Goal: Task Accomplishment & Management: Manage account settings

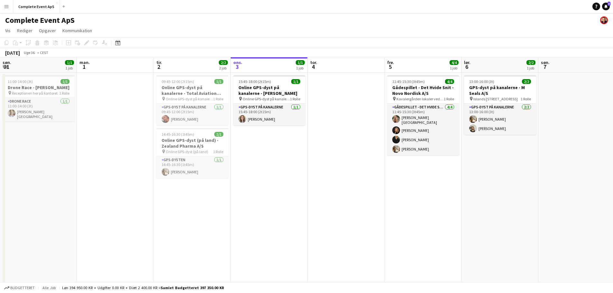
scroll to position [0, 154]
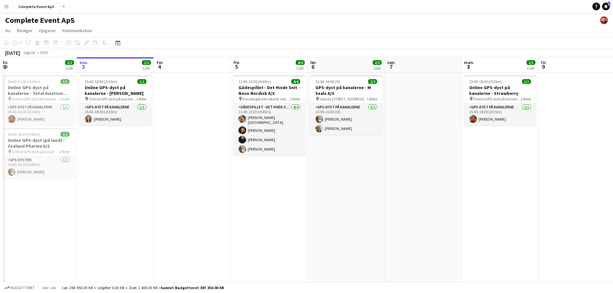
drag, startPoint x: 607, startPoint y: 5, endPoint x: 594, endPoint y: 6, distance: 12.7
click at [607, 5] on icon "Notifikationer" at bounding box center [606, 7] width 4 height 4
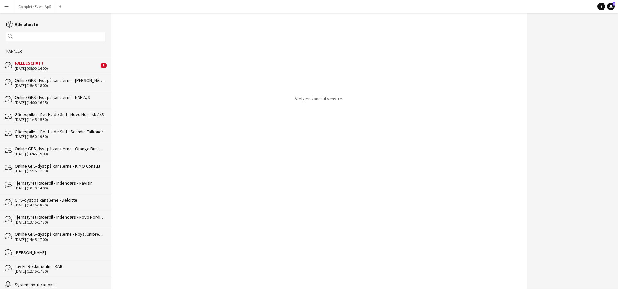
click at [48, 63] on div "FÆLLESCHAT !" at bounding box center [57, 63] width 84 height 6
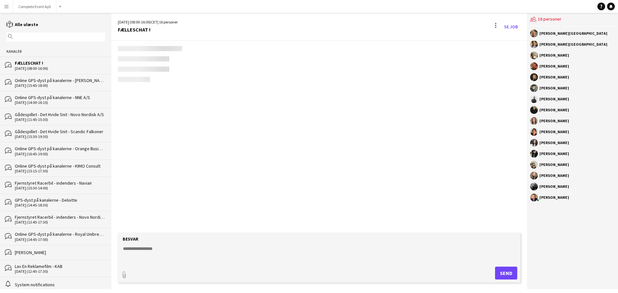
scroll to position [797, 0]
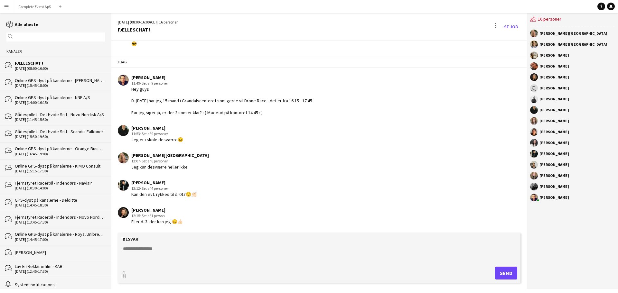
click at [219, 257] on textarea at bounding box center [320, 254] width 396 height 17
type textarea "**********"
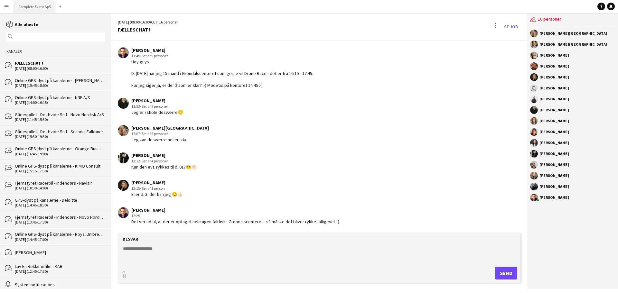
click at [35, 2] on button "Complete Event ApS Luk" at bounding box center [34, 6] width 43 height 13
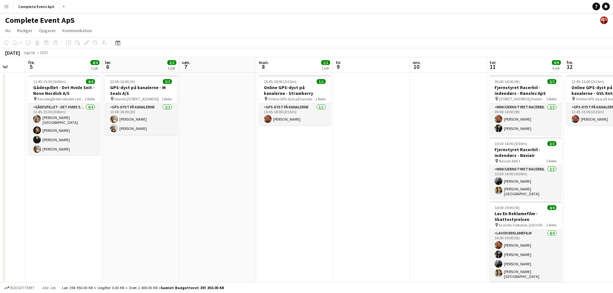
drag, startPoint x: 383, startPoint y: 179, endPoint x: 0, endPoint y: 179, distance: 383.2
click at [0, 179] on app-calendar-viewport "tir. 2 2/2 2 job ons. 3 1/1 1 job tor. 4 fre. 5 4/4 1 job lør. 6 2/2 1 job søn.…" at bounding box center [306, 201] width 613 height 288
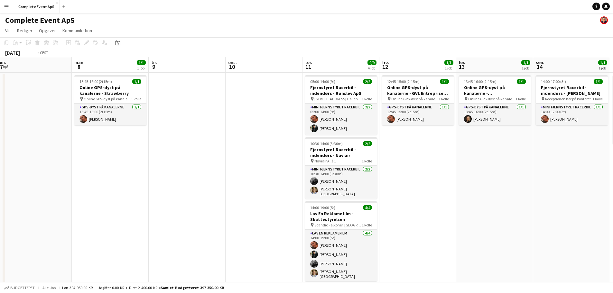
drag, startPoint x: 521, startPoint y: 213, endPoint x: 210, endPoint y: 193, distance: 311.1
click at [210, 193] on app-calendar-viewport "fre. 5 4/4 1 job lør. 6 2/2 1 job søn. 7 man. 8 1/1 1 job tir. 9 ons. 10 tor. 1…" at bounding box center [306, 201] width 613 height 288
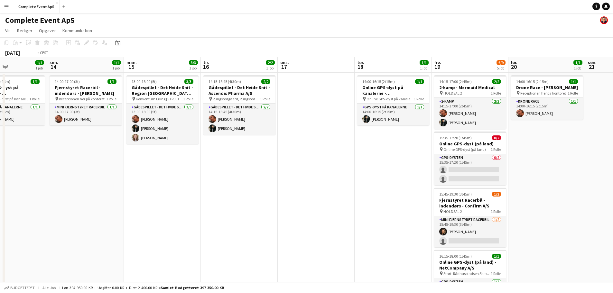
drag, startPoint x: 270, startPoint y: 213, endPoint x: 161, endPoint y: 201, distance: 109.8
click at [160, 206] on app-calendar-viewport "tor. 11 9/9 4 job fre. 12 1/1 1 job lør. 13 1/1 1 job søn. 14 1/1 1 job man. 15…" at bounding box center [306, 223] width 613 height 332
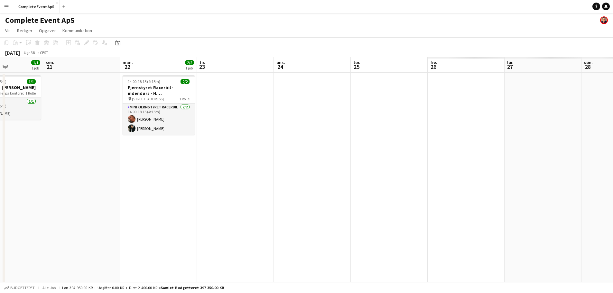
drag, startPoint x: 447, startPoint y: 206, endPoint x: 126, endPoint y: 172, distance: 322.9
click at [126, 172] on app-calendar-viewport "ons. 17 tor. 18 1/1 1 job fre. 19 6/9 5 job lør. 20 1/1 1 job søn. 21 man. 22 2…" at bounding box center [306, 223] width 613 height 332
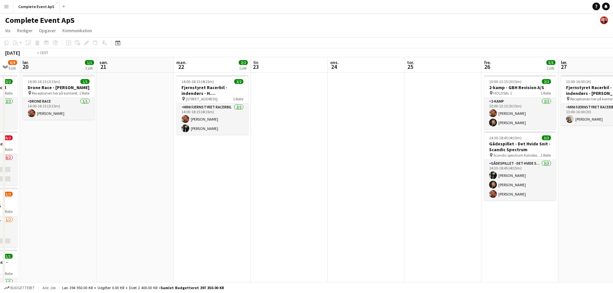
drag, startPoint x: 357, startPoint y: 204, endPoint x: 147, endPoint y: 184, distance: 210.6
click at [148, 184] on app-calendar-viewport "ons. 17 tor. 18 1/1 1 job fre. 19 6/9 5 job lør. 20 1/1 1 job søn. 21 man. 22 2…" at bounding box center [306, 223] width 613 height 332
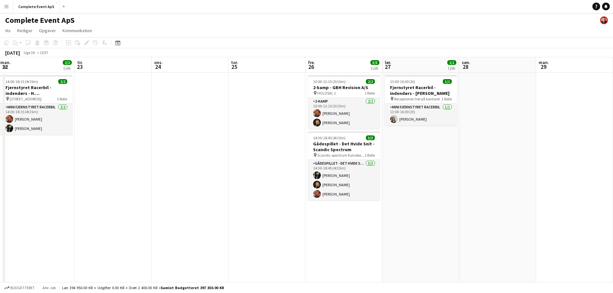
drag, startPoint x: 506, startPoint y: 219, endPoint x: 100, endPoint y: 193, distance: 407.3
click at [100, 193] on app-calendar-viewport "lør. 20 1/1 1 job søn. 21 man. 22 2/2 1 job tir. 23 ons. 24 tor. 25 fre. 26 5/5…" at bounding box center [306, 223] width 613 height 332
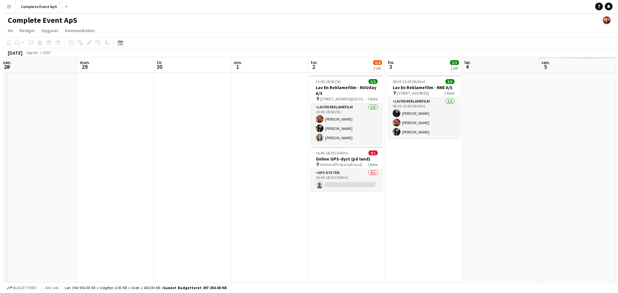
scroll to position [0, 205]
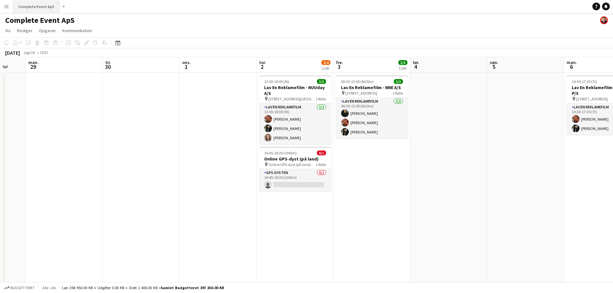
click at [38, 5] on button "Complete Event ApS Luk" at bounding box center [36, 6] width 47 height 13
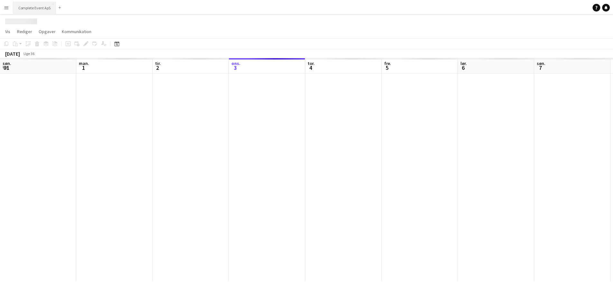
scroll to position [0, 154]
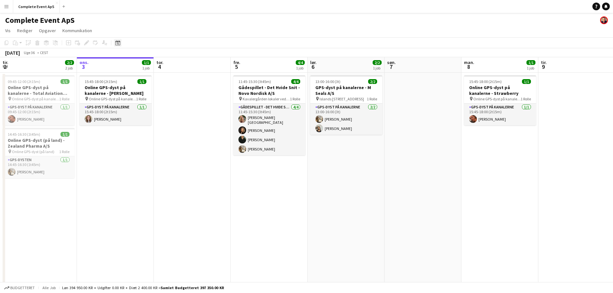
click at [119, 44] on icon "Datovælger" at bounding box center [117, 42] width 5 height 5
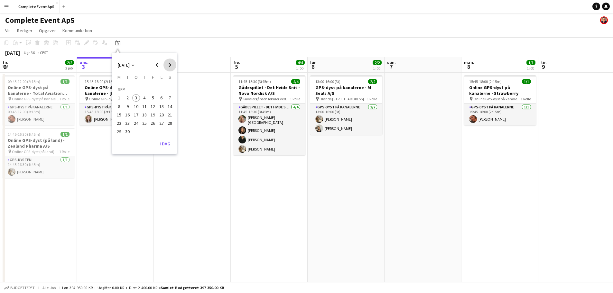
click at [172, 65] on span "Next month" at bounding box center [170, 65] width 13 height 13
click at [163, 65] on span "Previous month" at bounding box center [157, 65] width 13 height 13
click at [147, 123] on span "25" at bounding box center [145, 123] width 8 height 8
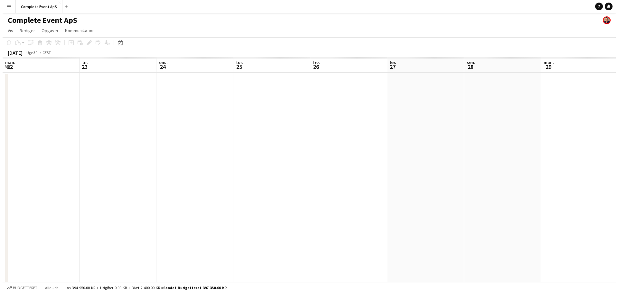
scroll to position [0, 222]
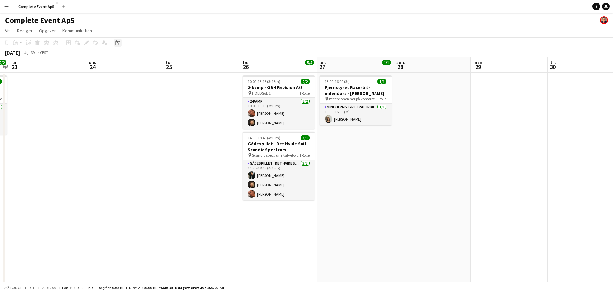
click at [120, 44] on icon "Datovælger" at bounding box center [117, 42] width 5 height 5
click at [168, 64] on span "Next month" at bounding box center [170, 65] width 13 height 13
click at [142, 108] on span "9" at bounding box center [145, 107] width 8 height 8
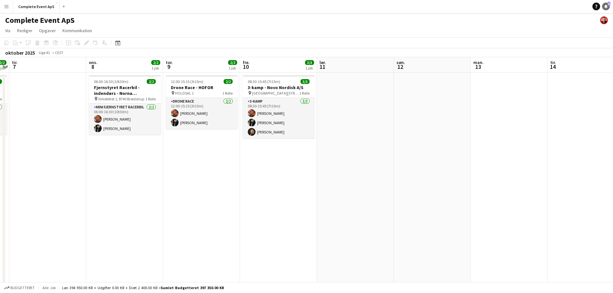
click at [607, 3] on link "Notifikationer 1" at bounding box center [606, 7] width 8 height 8
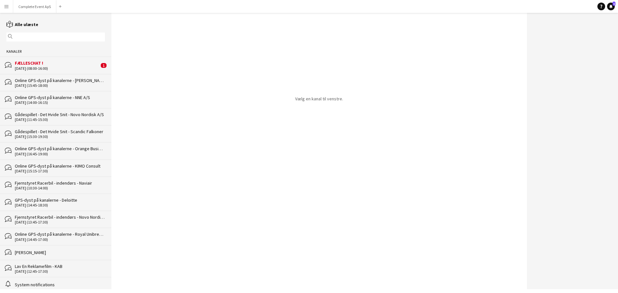
click at [42, 60] on div "FÆLLESCHAT !" at bounding box center [57, 63] width 84 height 6
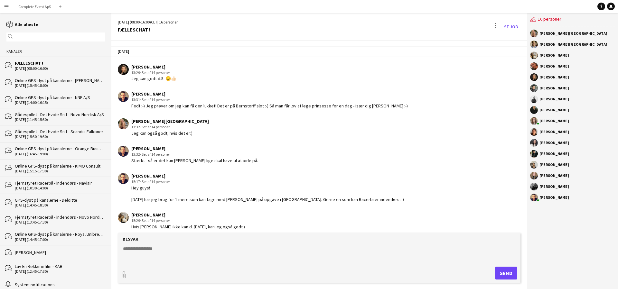
scroll to position [797, 0]
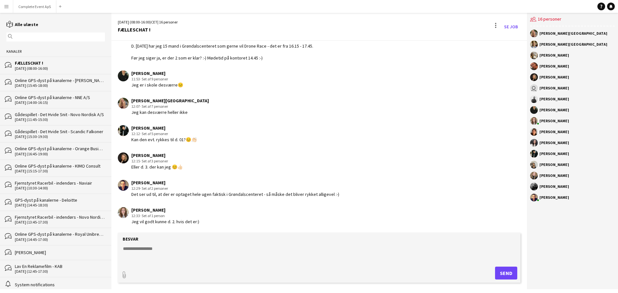
click at [181, 247] on textarea at bounding box center [320, 254] width 396 height 17
type textarea "**********"
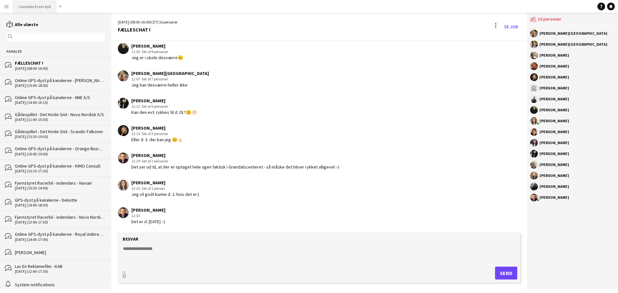
click at [44, 4] on button "Complete Event ApS Luk" at bounding box center [34, 6] width 43 height 13
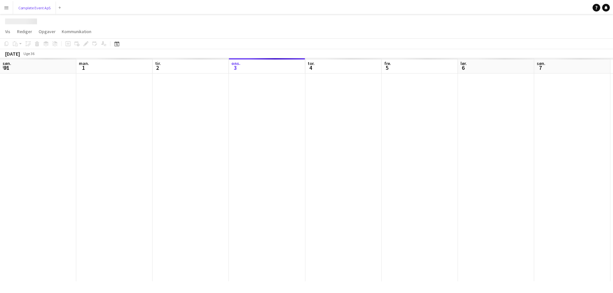
scroll to position [0, 154]
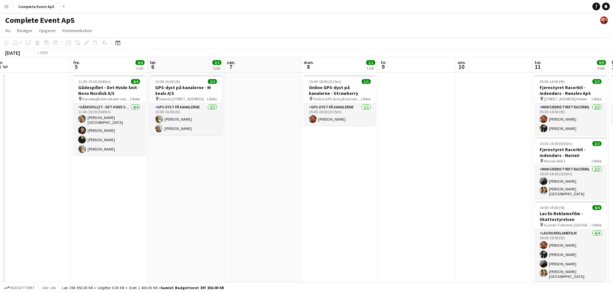
drag, startPoint x: 468, startPoint y: 198, endPoint x: 1, endPoint y: 154, distance: 469.3
click at [0, 154] on app-calendar-viewport "søn. 31 1/1 1 job man. 1 tir. 2 2/2 2 job ons. 3 1/1 1 job tor. 4 fre. 5 4/4 1 …" at bounding box center [306, 201] width 613 height 288
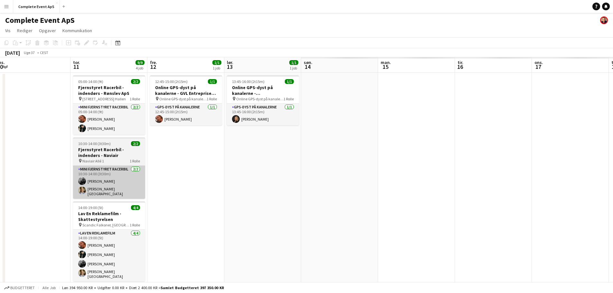
scroll to position [0, 160]
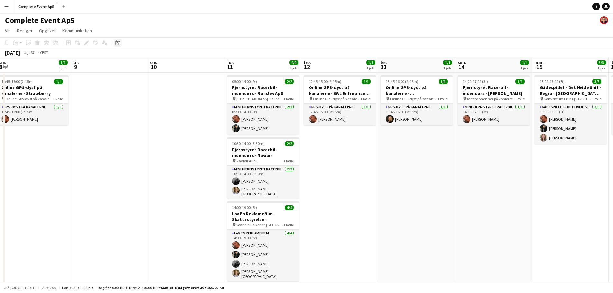
click at [117, 42] on icon "Datovælger" at bounding box center [117, 42] width 5 height 5
click at [170, 65] on span "Next month" at bounding box center [170, 65] width 13 height 13
click at [144, 107] on span "9" at bounding box center [145, 107] width 8 height 8
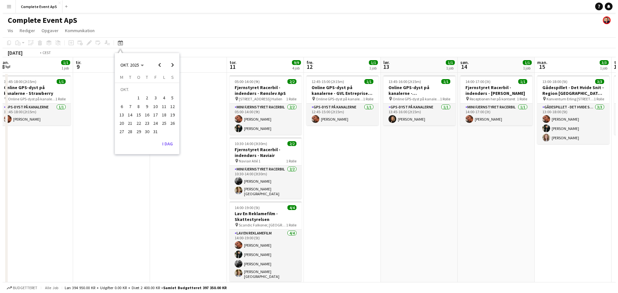
scroll to position [0, 222]
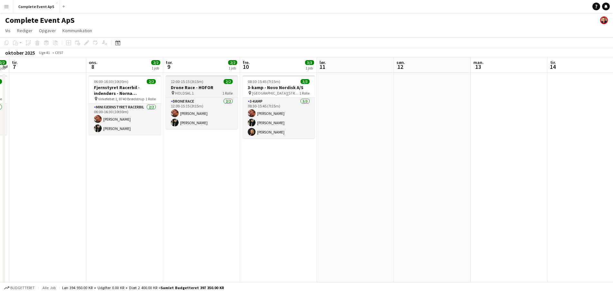
click at [215, 81] on div "12:00-15:15 (3t15m) 2/2" at bounding box center [202, 81] width 72 height 5
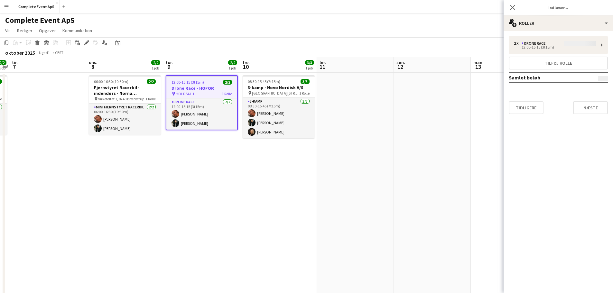
type input "**********"
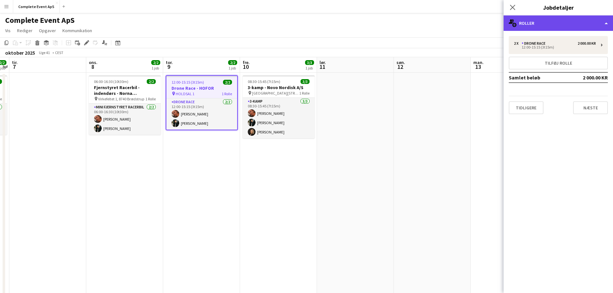
click at [547, 24] on div "multiple-users-add Roller" at bounding box center [558, 22] width 109 height 15
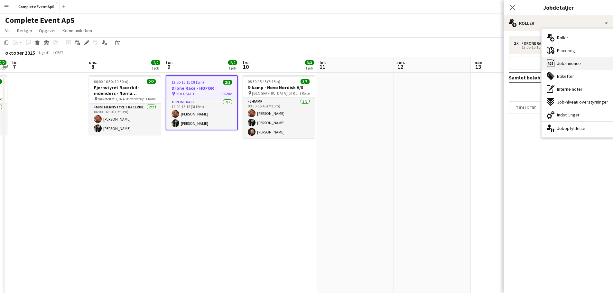
click at [579, 67] on div "ads-window Jobannonce" at bounding box center [578, 63] width 72 height 13
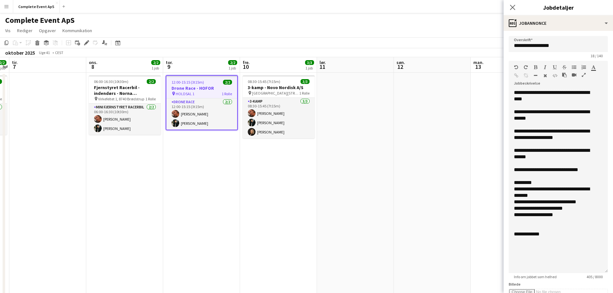
drag, startPoint x: 596, startPoint y: 132, endPoint x: 598, endPoint y: 278, distance: 145.2
click at [598, 278] on app-form-group "**********" at bounding box center [558, 170] width 99 height 219
click at [375, 142] on app-date-cell at bounding box center [355, 209] width 77 height 273
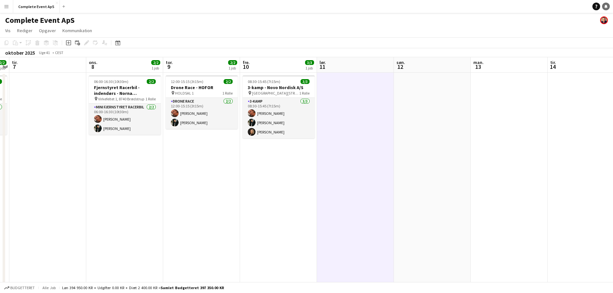
click at [606, 6] on icon at bounding box center [606, 6] width 3 height 3
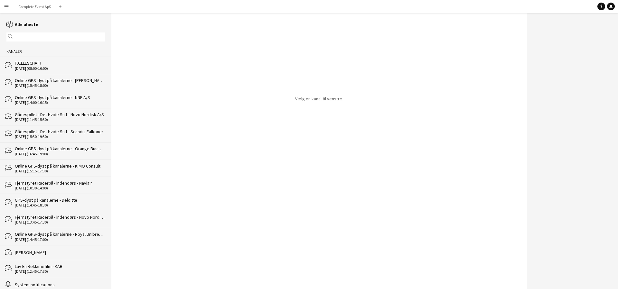
click at [55, 69] on div "[DATE] (08:00-16:00)" at bounding box center [60, 68] width 90 height 5
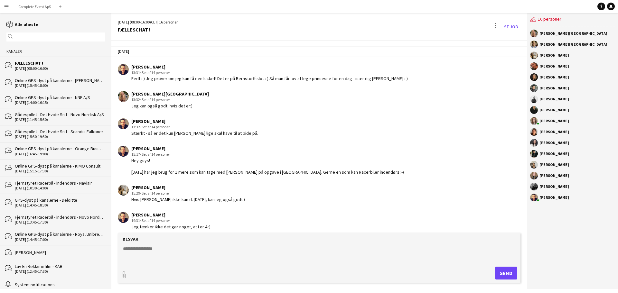
scroll to position [797, 0]
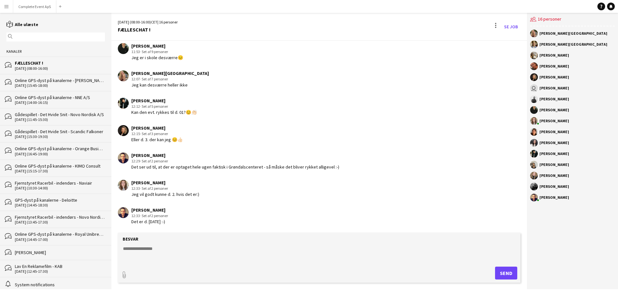
click at [201, 255] on textarea at bounding box center [320, 254] width 396 height 17
click at [198, 252] on textarea at bounding box center [320, 254] width 396 height 17
click at [181, 253] on textarea at bounding box center [320, 254] width 396 height 17
type textarea "**********"
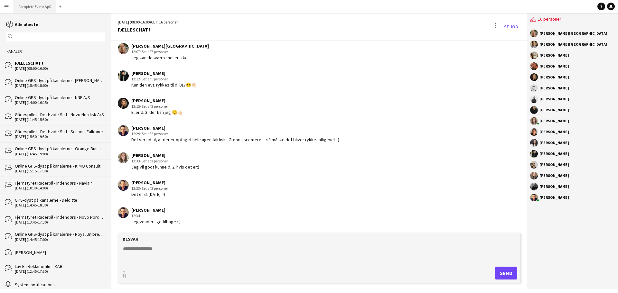
click at [35, 5] on button "Complete Event ApS Luk" at bounding box center [34, 6] width 43 height 13
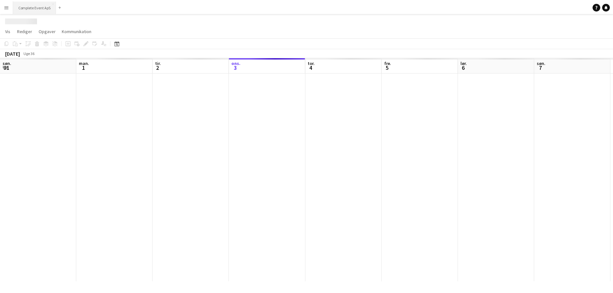
scroll to position [0, 154]
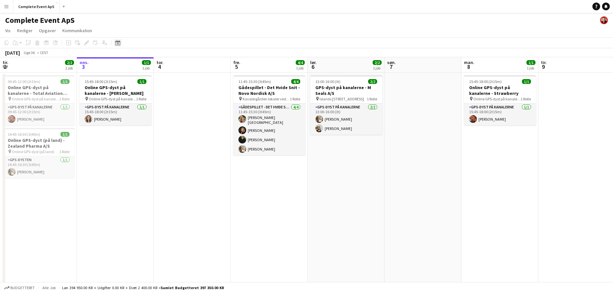
click at [114, 45] on div "Datovælger [DATE] [DATE] mandag M tirsdag T onsdag O torsdag T fredag F lørdag …" at bounding box center [116, 43] width 14 height 8
click at [116, 45] on icon at bounding box center [117, 42] width 5 height 5
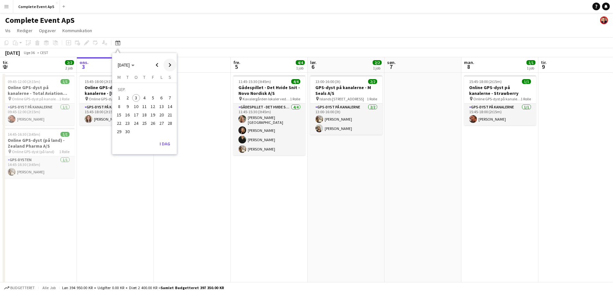
click at [167, 64] on span "Next month" at bounding box center [170, 65] width 13 height 13
click at [142, 106] on span "9" at bounding box center [145, 107] width 8 height 8
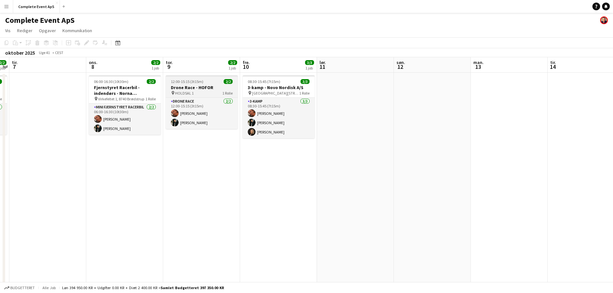
click at [207, 83] on div "12:00-15:15 (3t15m) 2/2" at bounding box center [202, 81] width 72 height 5
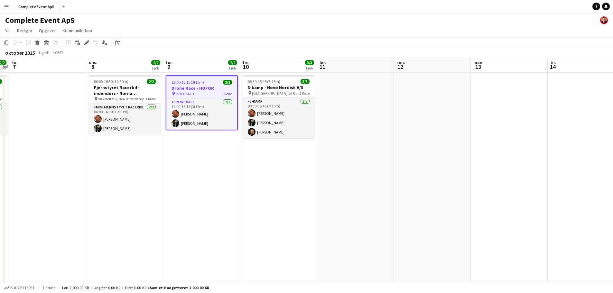
click at [207, 83] on div "12:00-15:15 (3t15m) 2/2" at bounding box center [201, 82] width 71 height 5
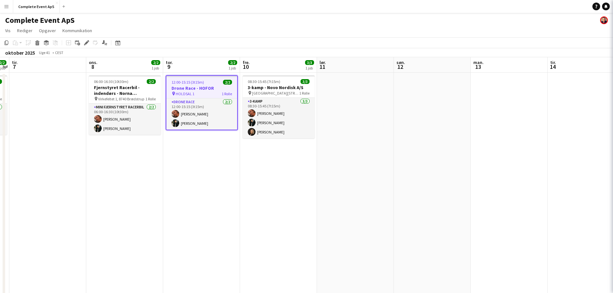
type input "**********"
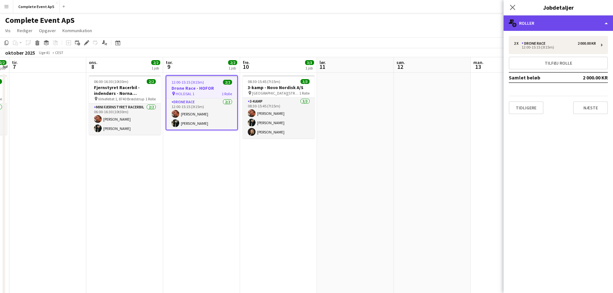
click at [563, 23] on div "multiple-users-add Roller" at bounding box center [558, 22] width 109 height 15
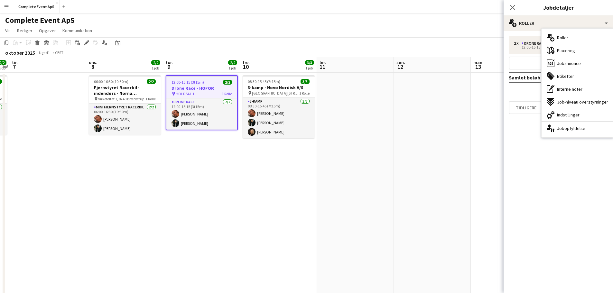
click at [571, 67] on div "ads-window Jobannonce" at bounding box center [578, 63] width 72 height 13
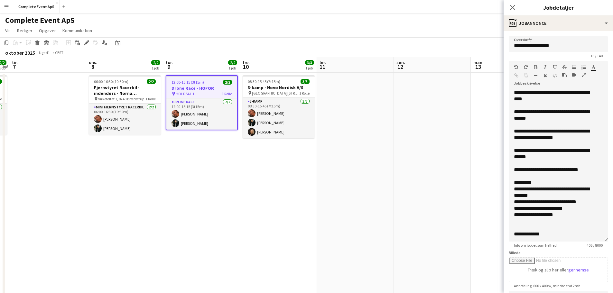
drag, startPoint x: 603, startPoint y: 127, endPoint x: 601, endPoint y: 241, distance: 113.7
click at [601, 241] on div "**********" at bounding box center [558, 166] width 99 height 152
click at [373, 175] on app-date-cell at bounding box center [355, 209] width 77 height 273
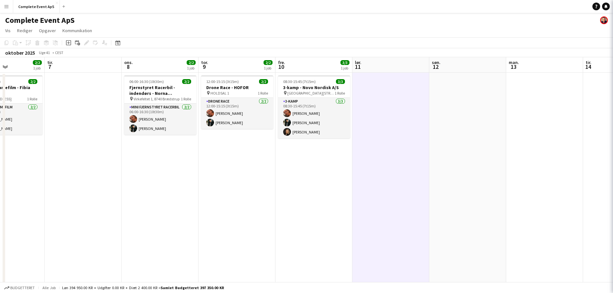
drag, startPoint x: 407, startPoint y: 179, endPoint x: 0, endPoint y: 172, distance: 407.1
click at [0, 172] on app-calendar-viewport "lør. 4 søn. 5 man. 6 2/2 1 job tir. 7 ons. 8 2/2 1 job tor. 9 2/2 1 job fre. 10…" at bounding box center [306, 201] width 613 height 288
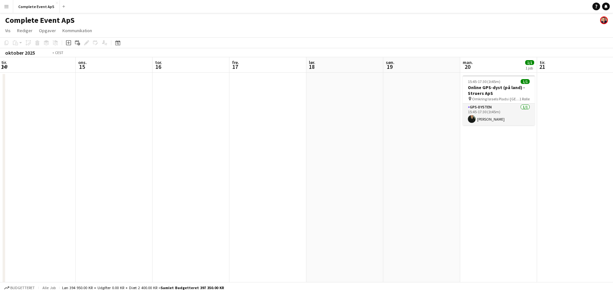
drag, startPoint x: 501, startPoint y: 198, endPoint x: 25, endPoint y: 181, distance: 476.9
click at [0, 179] on app-calendar-viewport "fre. 10 3/3 1 job lør. 11 søn. 12 man. 13 tir. 14 ons. 15 tor. 16 fre. 17 lør. …" at bounding box center [306, 201] width 613 height 288
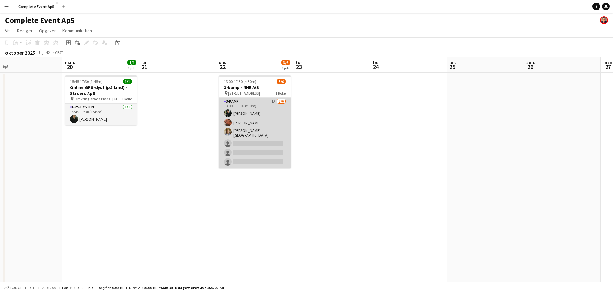
click at [264, 131] on app-card-role "3-kamp 1A [DATE] 13:00-17:30 (4t30m) [PERSON_NAME] [PERSON_NAME] [PERSON_NAME] …" at bounding box center [255, 133] width 72 height 71
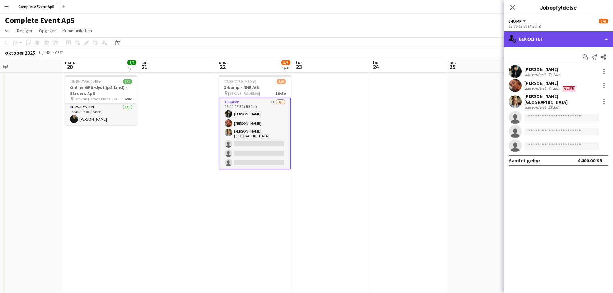
click at [545, 37] on div "single-neutral-actions-check-2 Bekræftet" at bounding box center [558, 38] width 109 height 15
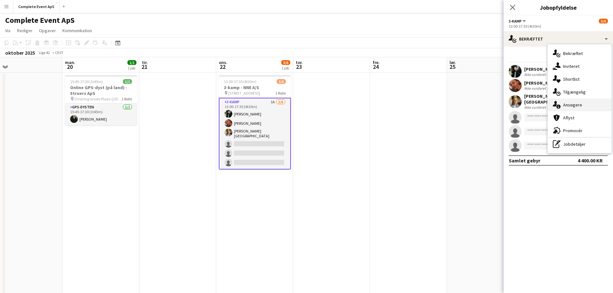
click at [573, 102] on span "Ansøgere" at bounding box center [573, 105] width 19 height 6
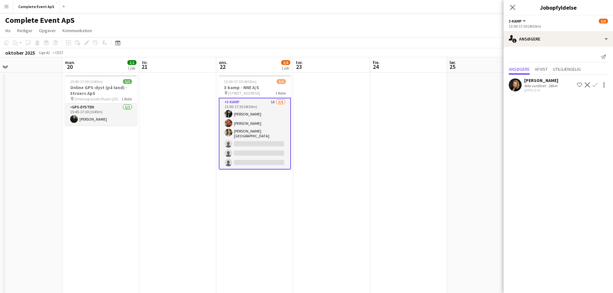
click at [595, 84] on app-icon "Bekræft" at bounding box center [595, 84] width 5 height 5
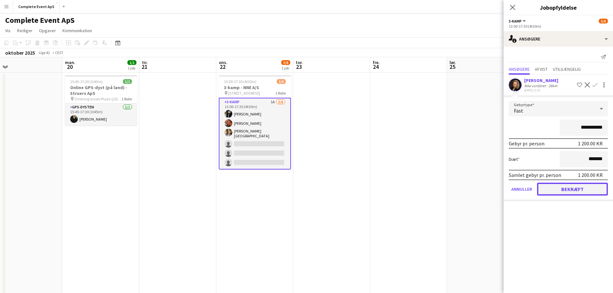
click at [575, 190] on button "Bekræft" at bounding box center [572, 189] width 71 height 13
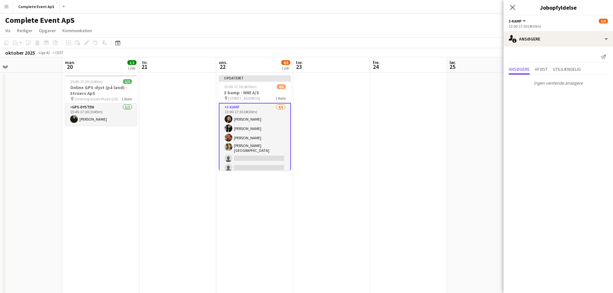
click at [457, 166] on app-date-cell at bounding box center [485, 209] width 77 height 273
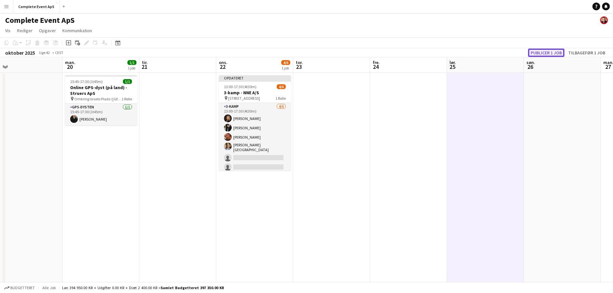
click at [550, 53] on button "Publicer 1 job" at bounding box center [546, 53] width 36 height 8
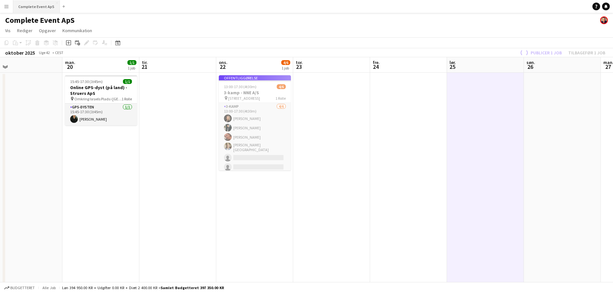
click at [36, 6] on button "Complete Event ApS Luk" at bounding box center [36, 6] width 47 height 13
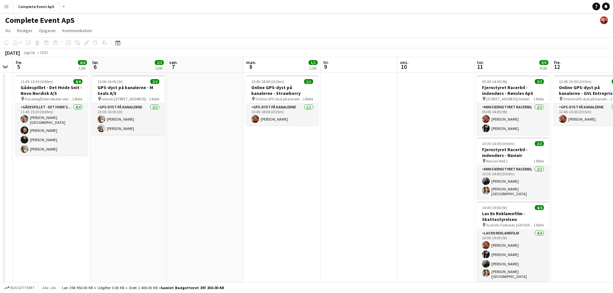
drag, startPoint x: 469, startPoint y: 187, endPoint x: 13, endPoint y: 188, distance: 456.3
click at [12, 188] on app-calendar-viewport "tir. 2 2/2 2 job ons. 3 1/1 1 job tor. 4 fre. 5 4/4 1 job lør. 6 2/2 1 job søn.…" at bounding box center [306, 201] width 613 height 288
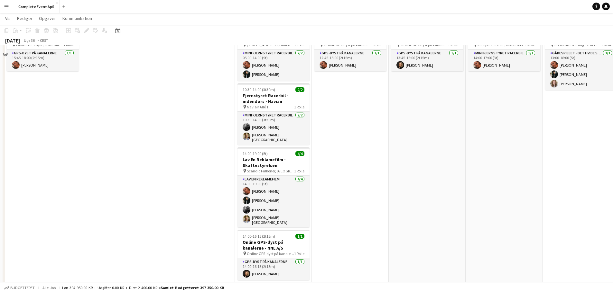
scroll to position [62, 0]
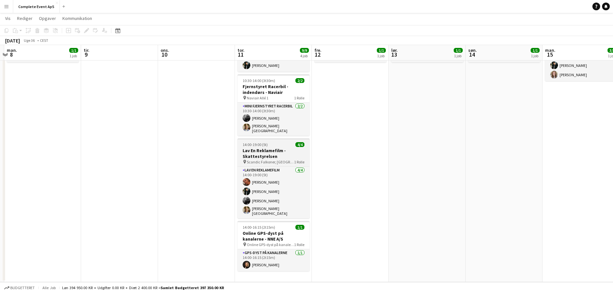
click at [282, 146] on app-job-card "14:00-19:00 (5t) 4/4 Lav En Reklamefilm - Skattestyrelsen pin Scandic Falkoner,…" at bounding box center [274, 178] width 72 height 80
click at [282, 146] on div "14:00-19:00 (5t) 4/4" at bounding box center [274, 144] width 72 height 5
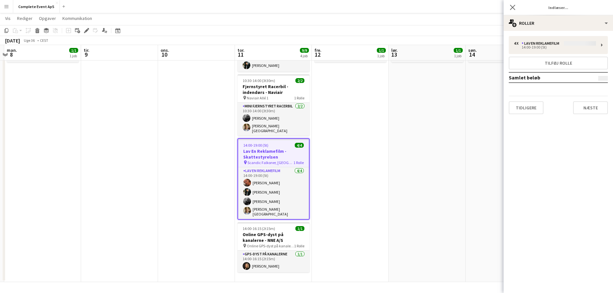
type input "**********"
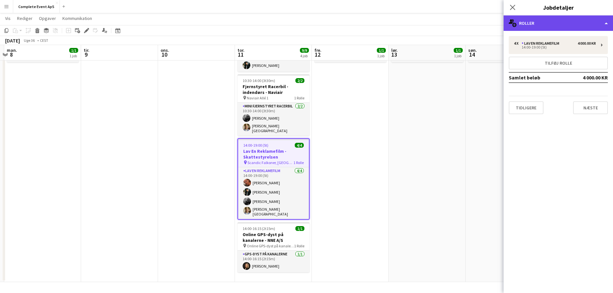
click at [555, 27] on div "multiple-users-add Roller" at bounding box center [558, 22] width 109 height 15
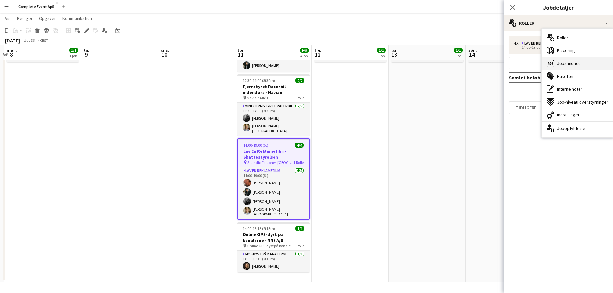
click at [576, 65] on span "Jobannonce" at bounding box center [569, 64] width 24 height 6
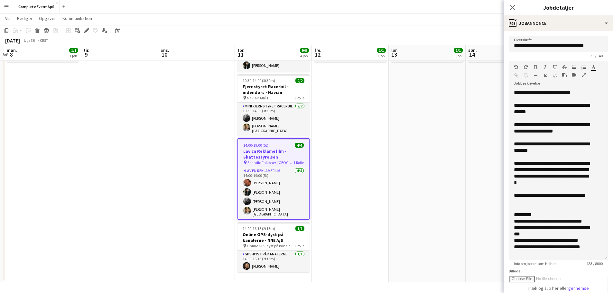
drag, startPoint x: 597, startPoint y: 134, endPoint x: 595, endPoint y: 266, distance: 132.4
click at [596, 266] on app-form-group "**********" at bounding box center [558, 163] width 99 height 205
click at [518, 220] on div "**********" at bounding box center [553, 221] width 79 height 6
click at [520, 222] on div "**********" at bounding box center [553, 221] width 79 height 6
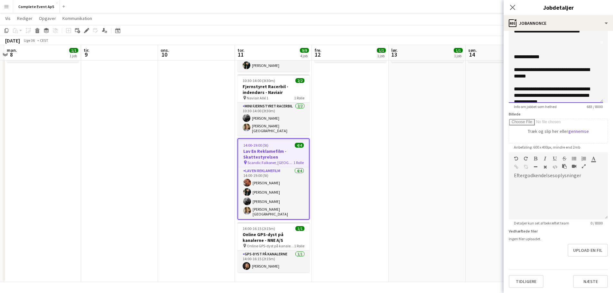
scroll to position [66, 0]
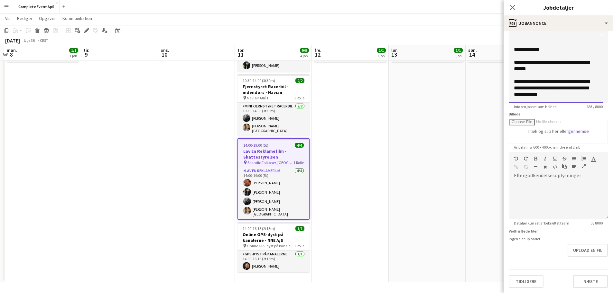
click at [593, 96] on div "**********" at bounding box center [553, 88] width 79 height 19
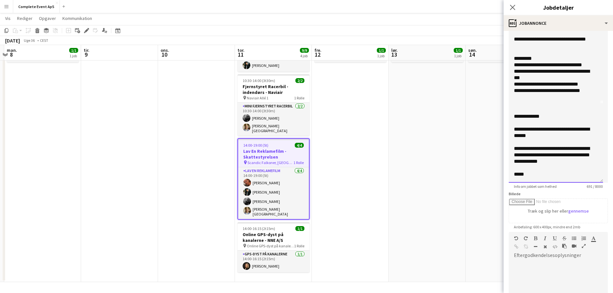
scroll to position [129, 0]
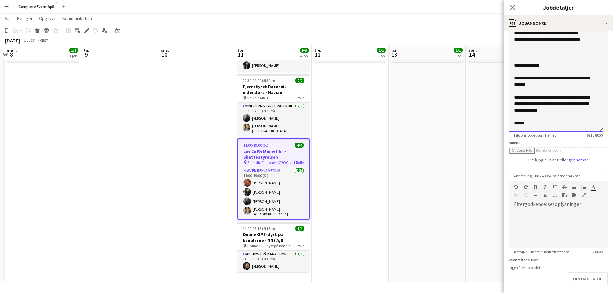
click at [535, 123] on div "**********" at bounding box center [553, 110] width 79 height 32
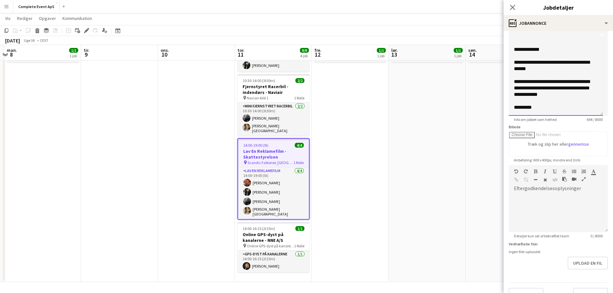
scroll to position [157, 0]
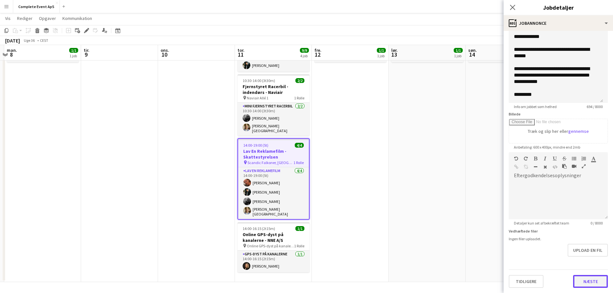
click at [583, 280] on button "Næste" at bounding box center [591, 281] width 35 height 13
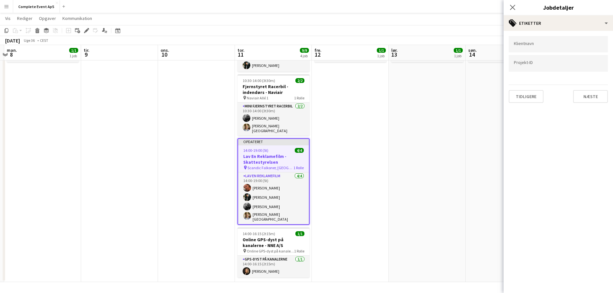
scroll to position [0, 0]
click at [595, 95] on button "Næste" at bounding box center [591, 96] width 35 height 13
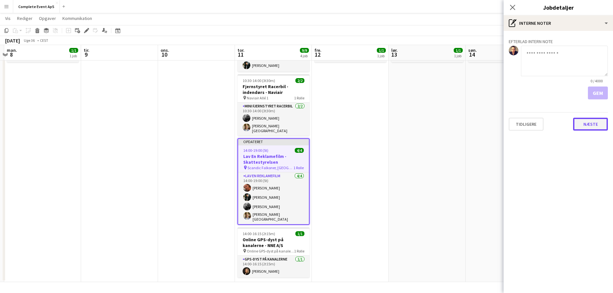
click at [590, 127] on button "Næste" at bounding box center [591, 124] width 35 height 13
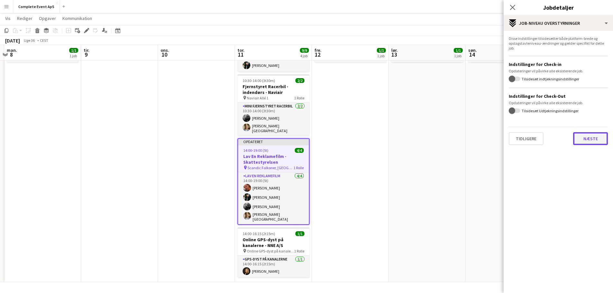
click at [590, 142] on button "Næste" at bounding box center [591, 138] width 35 height 13
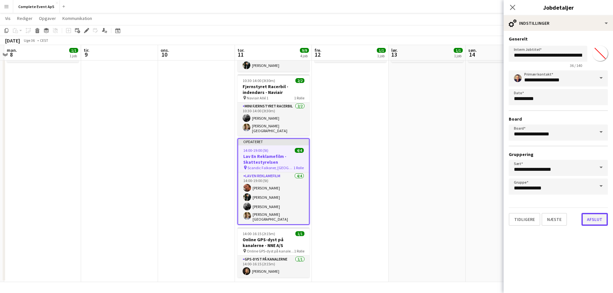
click at [595, 215] on button "Afslut" at bounding box center [595, 219] width 26 height 13
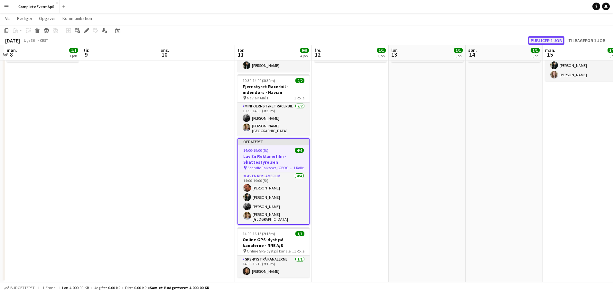
click at [555, 41] on button "Publicer 1 job" at bounding box center [546, 40] width 36 height 8
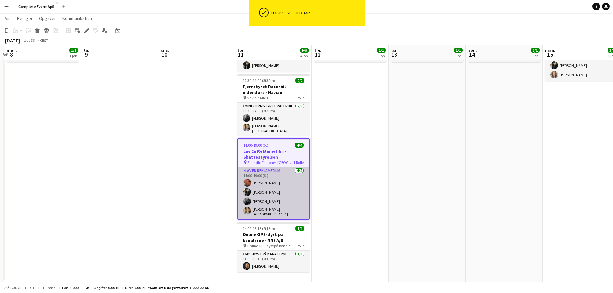
click at [277, 201] on app-card-role "Lav En Reklamefilm [DATE] 14:00-19:00 (5t) [PERSON_NAME] [PERSON_NAME] [PERSON_…" at bounding box center [273, 193] width 71 height 52
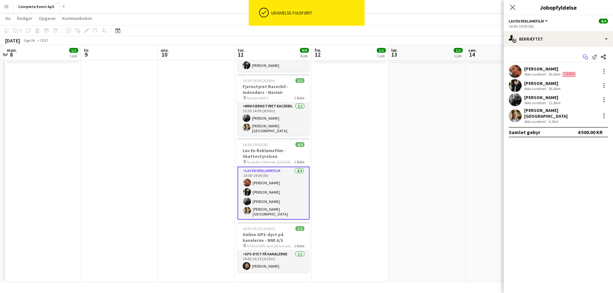
click at [586, 55] on icon "Start chat" at bounding box center [585, 56] width 5 height 5
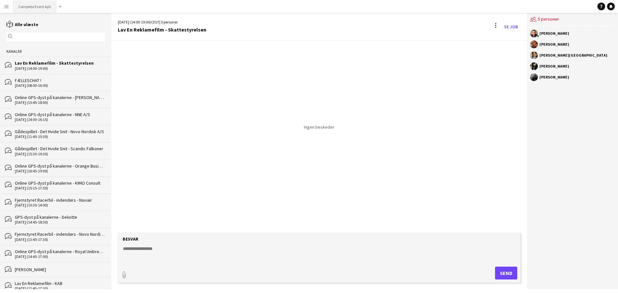
click at [34, 7] on button "Complete Event ApS Luk" at bounding box center [34, 6] width 43 height 13
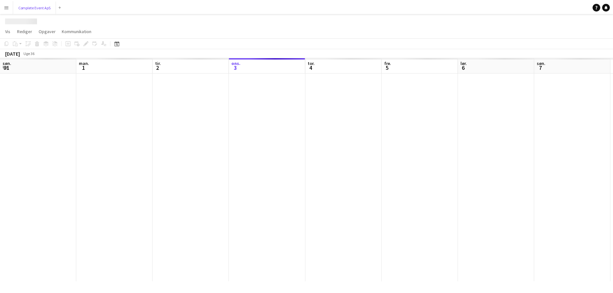
scroll to position [0, 154]
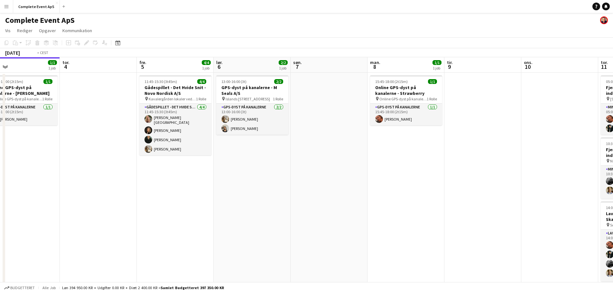
drag, startPoint x: 550, startPoint y: 204, endPoint x: 0, endPoint y: 211, distance: 550.0
click at [0, 211] on app-calendar-viewport "søn. 31 1/1 1 job man. 1 tir. 2 2/2 2 job ons. 3 1/1 1 job tor. 4 fre. 5 4/4 1 …" at bounding box center [306, 201] width 613 height 288
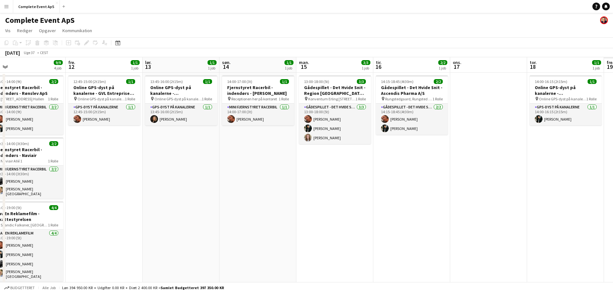
scroll to position [0, 217]
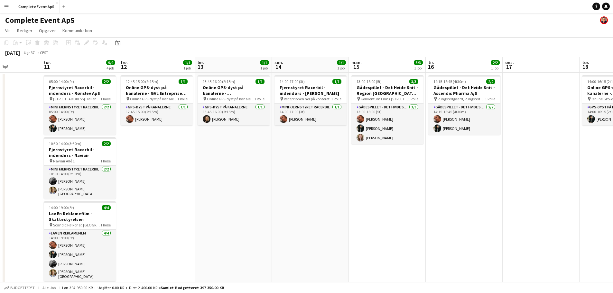
drag, startPoint x: 223, startPoint y: 227, endPoint x: 50, endPoint y: 207, distance: 174.4
click at [0, 205] on app-calendar-viewport "man. 8 1/1 1 job tir. 9 ons. 10 tor. 11 9/9 4 job fre. 12 1/1 1 job lør. 13 1/1…" at bounding box center [306, 201] width 613 height 288
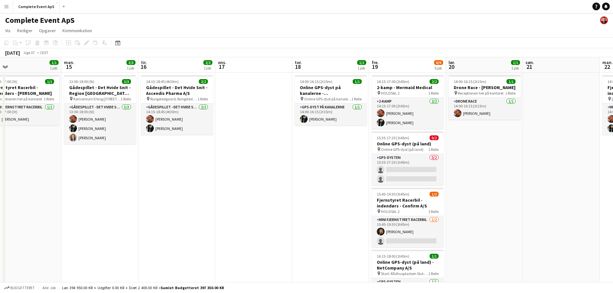
scroll to position [0, 204]
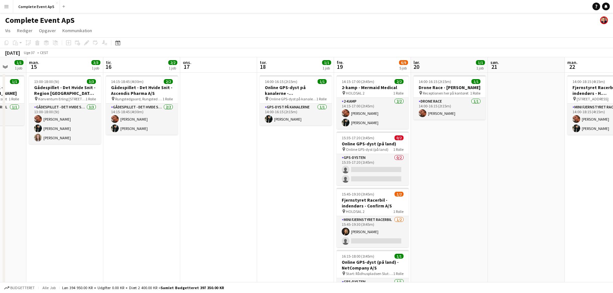
drag, startPoint x: 131, startPoint y: 199, endPoint x: 528, endPoint y: 206, distance: 397.1
click at [528, 206] on app-calendar-viewport "fre. 12 1/1 1 job lør. 13 1/1 1 job søn. 14 1/1 1 job man. 15 3/3 1 job tir. 16…" at bounding box center [306, 223] width 613 height 332
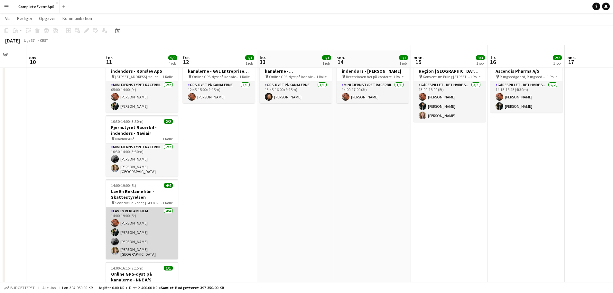
scroll to position [32, 0]
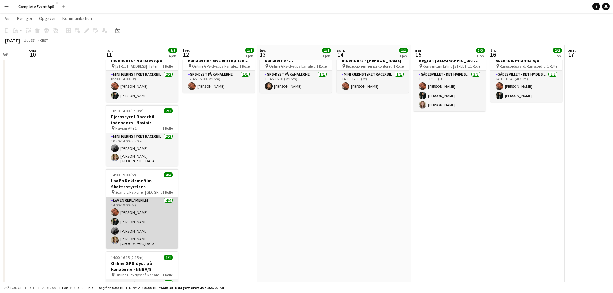
click at [151, 212] on app-card-role "Lav En Reklamefilm [DATE] 14:00-19:00 (5t) [PERSON_NAME] [PERSON_NAME] [PERSON_…" at bounding box center [142, 223] width 72 height 52
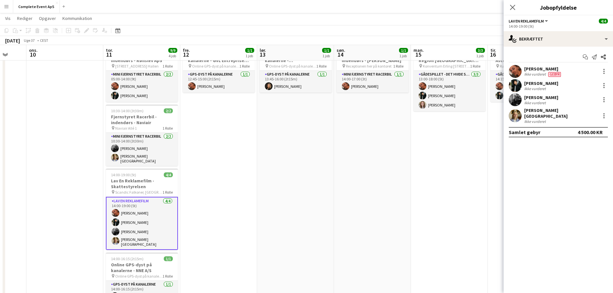
click at [151, 212] on app-card-role "Lav En Reklamefilm [DATE] 14:00-19:00 (5t) [PERSON_NAME] [PERSON_NAME] [PERSON_…" at bounding box center [142, 223] width 72 height 53
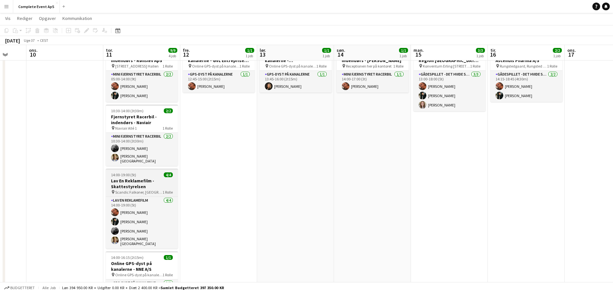
click at [149, 173] on div "14:00-19:00 (5t) 4/4" at bounding box center [142, 175] width 72 height 5
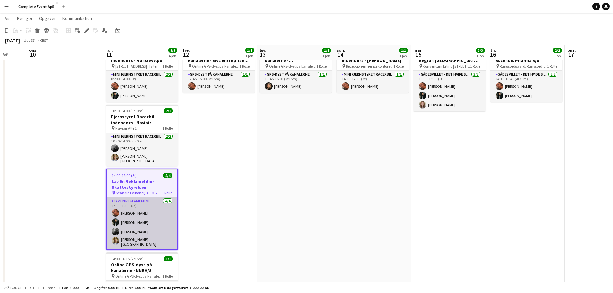
click at [153, 206] on app-card-role "Lav En Reklamefilm [DATE] 14:00-19:00 (5t) [PERSON_NAME] [PERSON_NAME] [PERSON_…" at bounding box center [142, 224] width 71 height 52
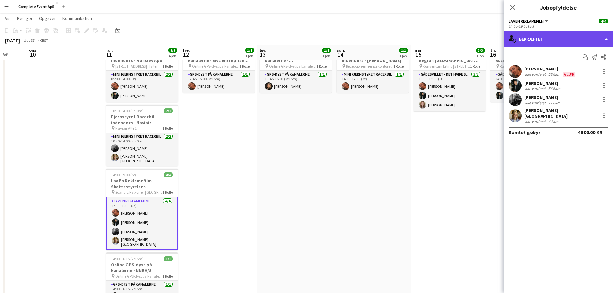
click at [553, 40] on div "single-neutral-actions-check-2 Bekræftet" at bounding box center [558, 38] width 109 height 15
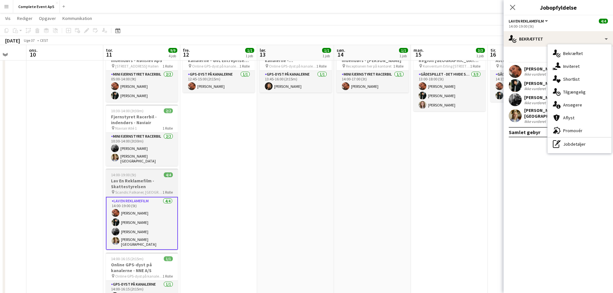
click at [159, 173] on div "14:00-19:00 (5t) 4/4" at bounding box center [142, 175] width 72 height 5
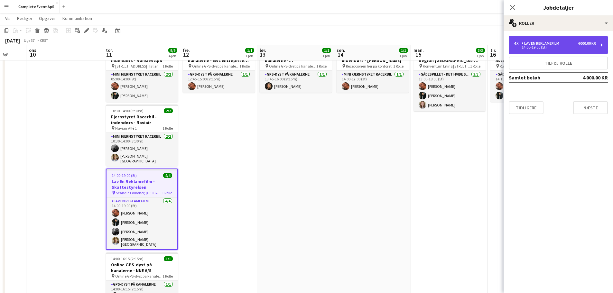
click at [546, 46] on div "14:00-19:00 (5t)" at bounding box center [555, 47] width 82 height 3
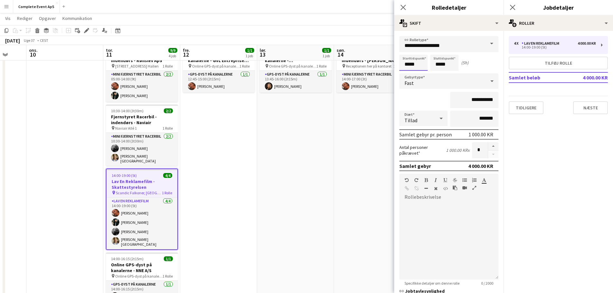
click at [420, 67] on input "*****" at bounding box center [414, 63] width 28 height 16
type input "*****"
click at [363, 143] on app-date-cell "14:00-17:00 (3t) 1/1 Fjernstyret Racerbil - indendørs - [PERSON_NAME] pin Recep…" at bounding box center [372, 198] width 77 height 317
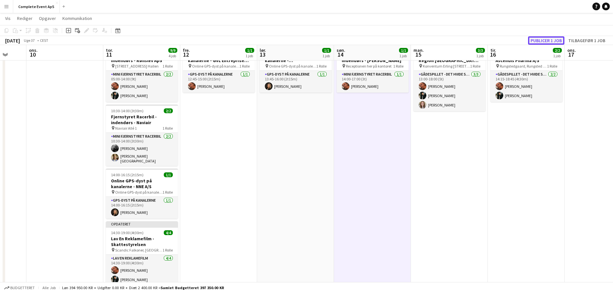
click at [538, 40] on button "Publicer 1 job" at bounding box center [546, 40] width 36 height 8
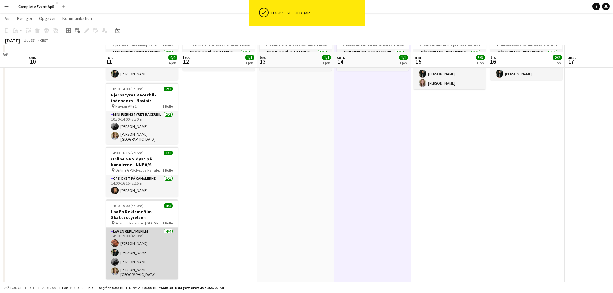
scroll to position [64, 0]
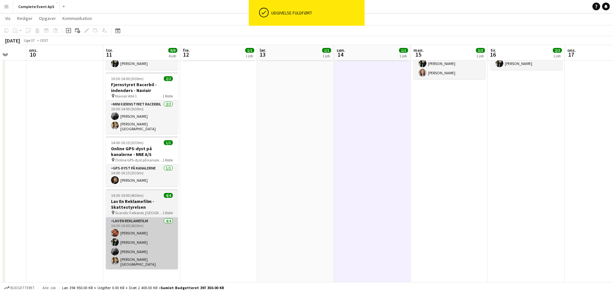
click at [146, 223] on app-card-role "Lav En Reklamefilm [DATE] 14:30-19:00 (4t30m) [PERSON_NAME] [PERSON_NAME] [PERS…" at bounding box center [142, 244] width 72 height 52
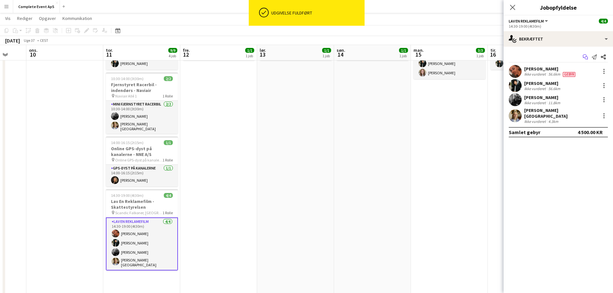
click at [586, 55] on icon "Start chat" at bounding box center [585, 56] width 5 height 5
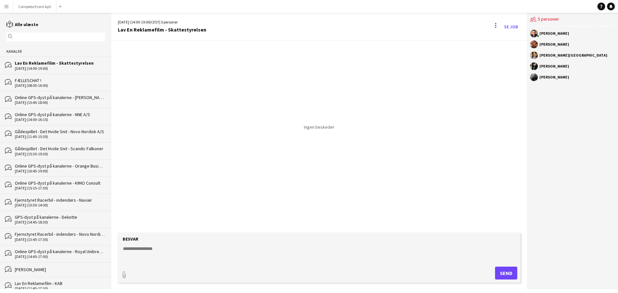
click at [235, 247] on textarea at bounding box center [320, 254] width 396 height 17
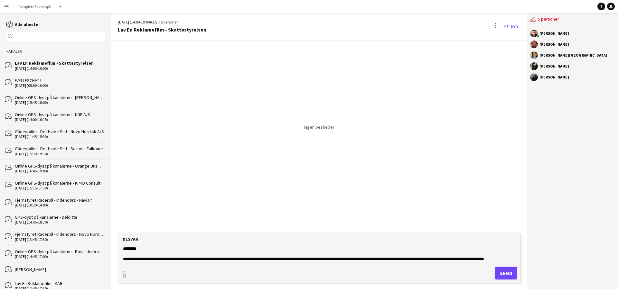
scroll to position [5, 0]
type textarea "**********"
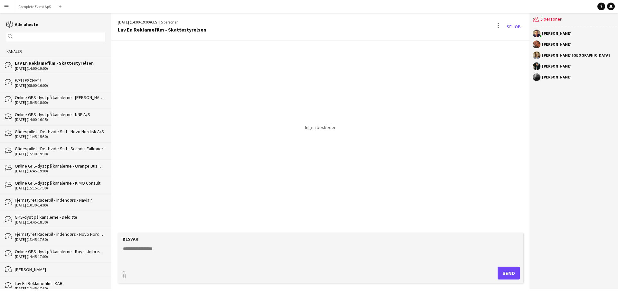
scroll to position [0, 0]
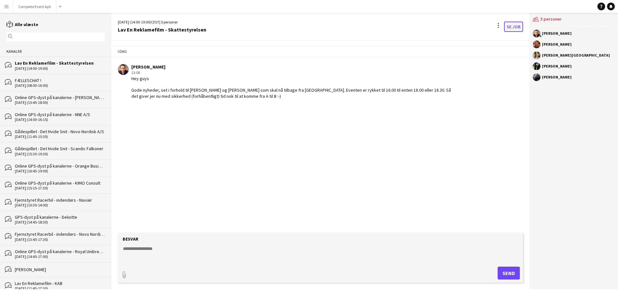
click at [511, 27] on link "Se Job" at bounding box center [513, 27] width 19 height 10
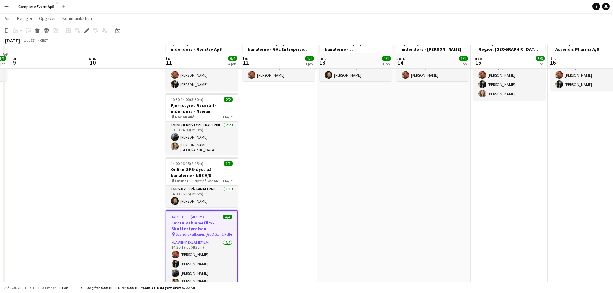
scroll to position [62, 0]
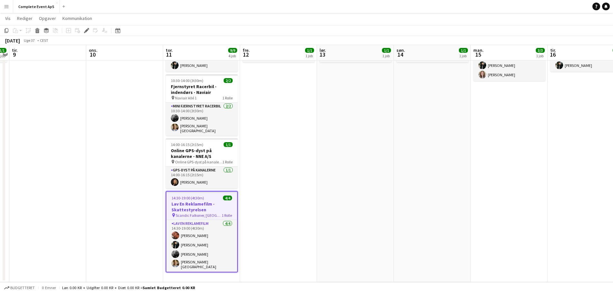
click at [215, 196] on div "14:30-19:00 (4t30m) 4/4" at bounding box center [201, 198] width 71 height 5
click at [217, 192] on app-job-card "14:30-19:00 (4t30m) 4/4 Lav En Reklamefilm - Skattestyrelsen pin Scandic Falkon…" at bounding box center [202, 231] width 72 height 81
click at [328, 152] on app-date-cell "13:45-16:00 (2t15m) 1/1 Online GPS-dyst på kanalerne - [GEOGRAPHIC_DATA] pin On…" at bounding box center [355, 146] width 77 height 273
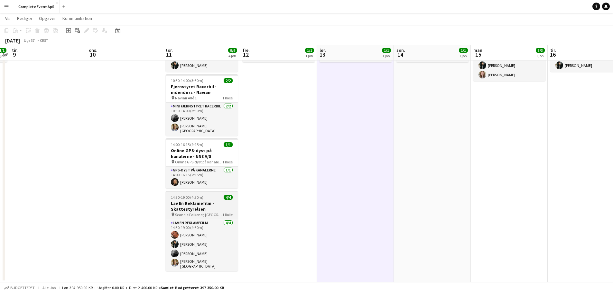
click at [202, 195] on span "14:30-19:00 (4t30m)" at bounding box center [187, 197] width 33 height 5
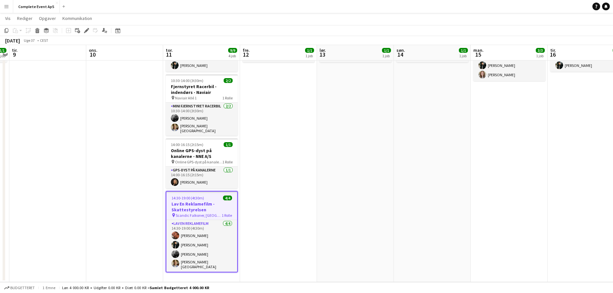
click at [202, 196] on span "14:30-19:00 (4t30m)" at bounding box center [188, 198] width 33 height 5
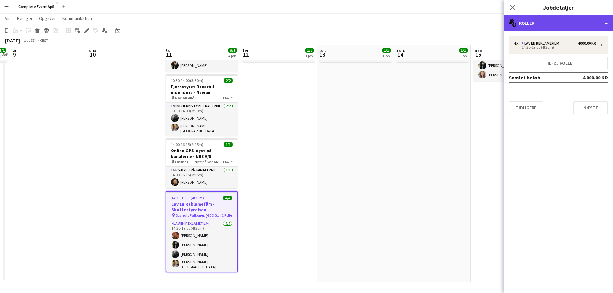
click at [562, 17] on div "multiple-users-add Roller" at bounding box center [558, 22] width 109 height 15
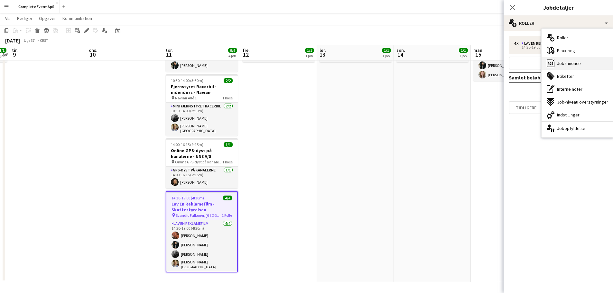
click at [574, 65] on span "Jobannonce" at bounding box center [569, 64] width 24 height 6
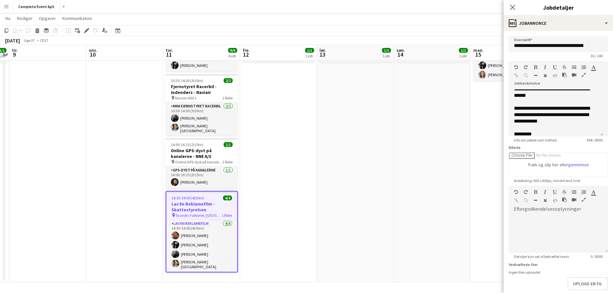
scroll to position [190, 0]
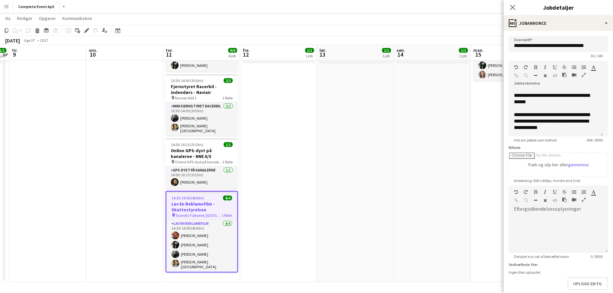
drag, startPoint x: 598, startPoint y: 119, endPoint x: 596, endPoint y: 139, distance: 20.6
click at [597, 137] on div "**********" at bounding box center [556, 113] width 94 height 47
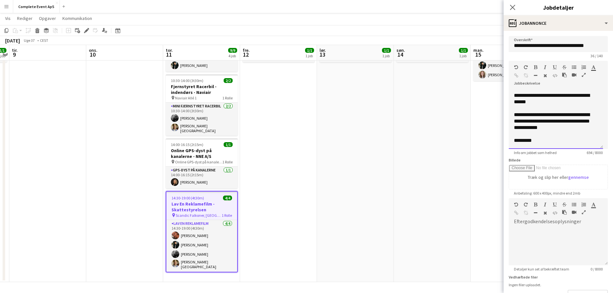
click at [592, 128] on div "**********" at bounding box center [553, 128] width 79 height 32
click at [515, 115] on div "**********" at bounding box center [553, 128] width 79 height 32
paste div
click at [460, 180] on app-date-cell "14:00-17:00 (3t) 1/1 Fjernstyret Racerbil - indendørs - [PERSON_NAME] pin Recep…" at bounding box center [432, 146] width 77 height 273
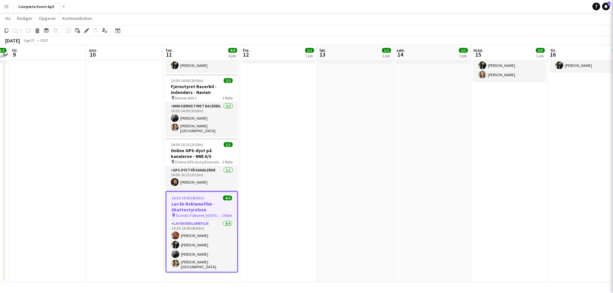
scroll to position [0, 222]
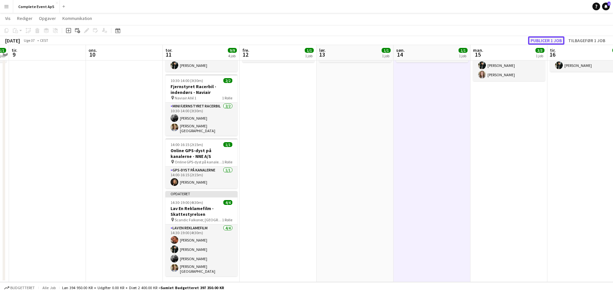
click at [555, 39] on button "Publicer 1 job" at bounding box center [546, 40] width 36 height 8
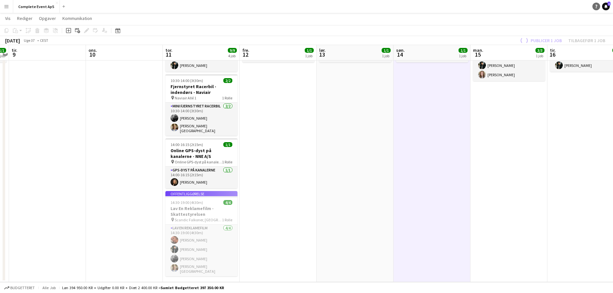
click at [606, 7] on icon at bounding box center [606, 6] width 3 height 3
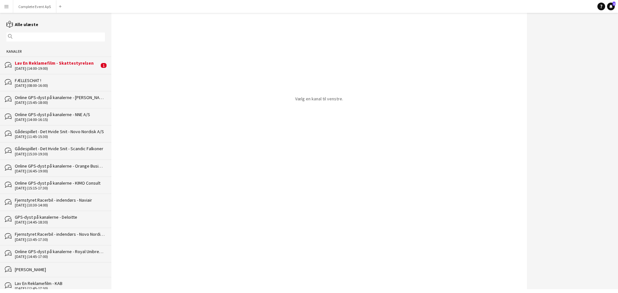
click at [56, 63] on div "Lav En Reklamefilm - Skattestyrelsen" at bounding box center [57, 63] width 84 height 6
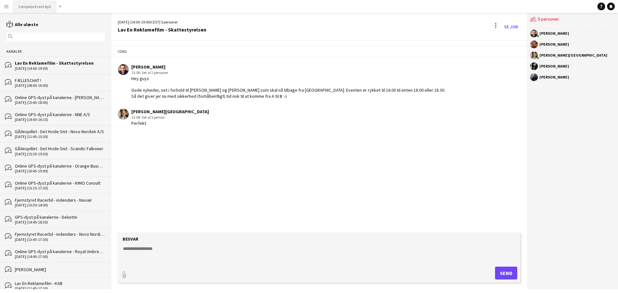
drag, startPoint x: 29, startPoint y: 7, endPoint x: 30, endPoint y: 1, distance: 5.8
click at [29, 7] on button "Complete Event ApS Luk" at bounding box center [34, 6] width 43 height 13
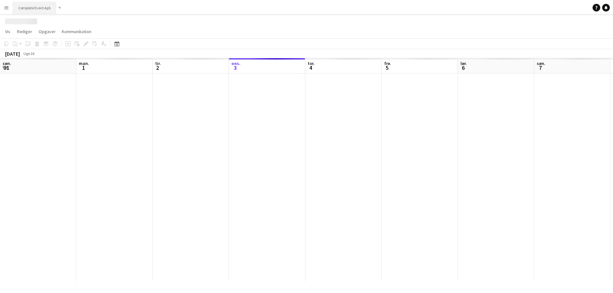
scroll to position [0, 154]
